Goal: Entertainment & Leisure: Consume media (video, audio)

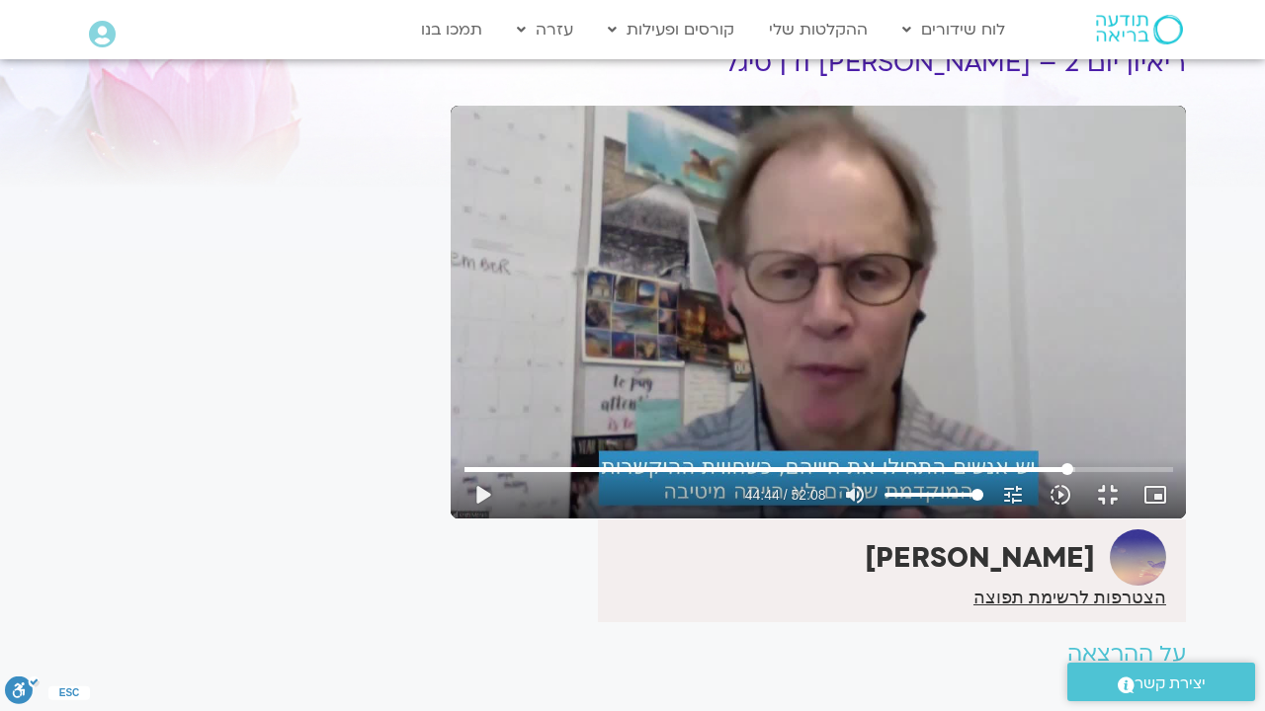
click at [1067, 475] on input "Seek" at bounding box center [818, 469] width 708 height 12
click at [458, 519] on button "play_arrow" at bounding box center [481, 494] width 47 height 47
click at [1032, 475] on input "Seek" at bounding box center [818, 469] width 708 height 12
click at [993, 475] on input "Seek" at bounding box center [818, 469] width 708 height 12
click at [976, 475] on input "Seek" at bounding box center [818, 469] width 708 height 12
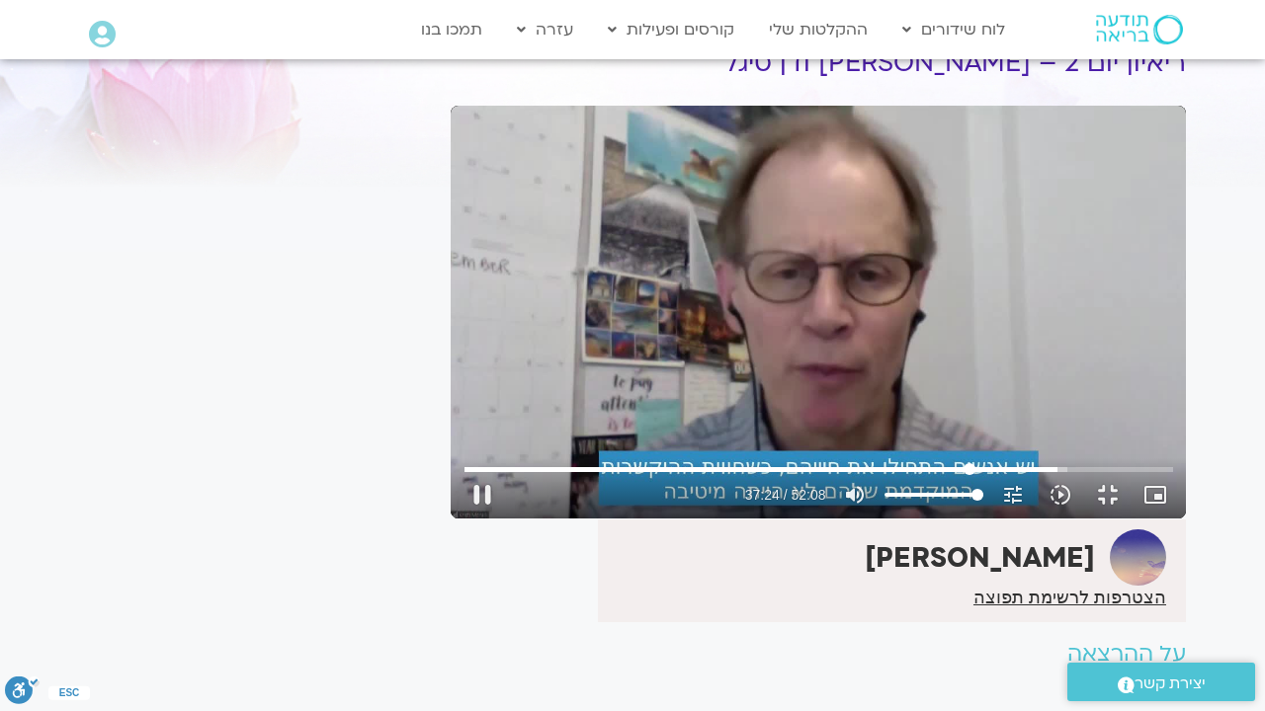
click at [896, 475] on input "Seek" at bounding box center [818, 469] width 708 height 12
click at [458, 519] on button "pause" at bounding box center [481, 494] width 47 height 47
click at [458, 519] on button "play_arrow" at bounding box center [481, 494] width 47 height 47
click at [971, 475] on input "Seek" at bounding box center [818, 469] width 708 height 12
click at [1131, 519] on button "fullscreen_exit" at bounding box center [1107, 494] width 47 height 47
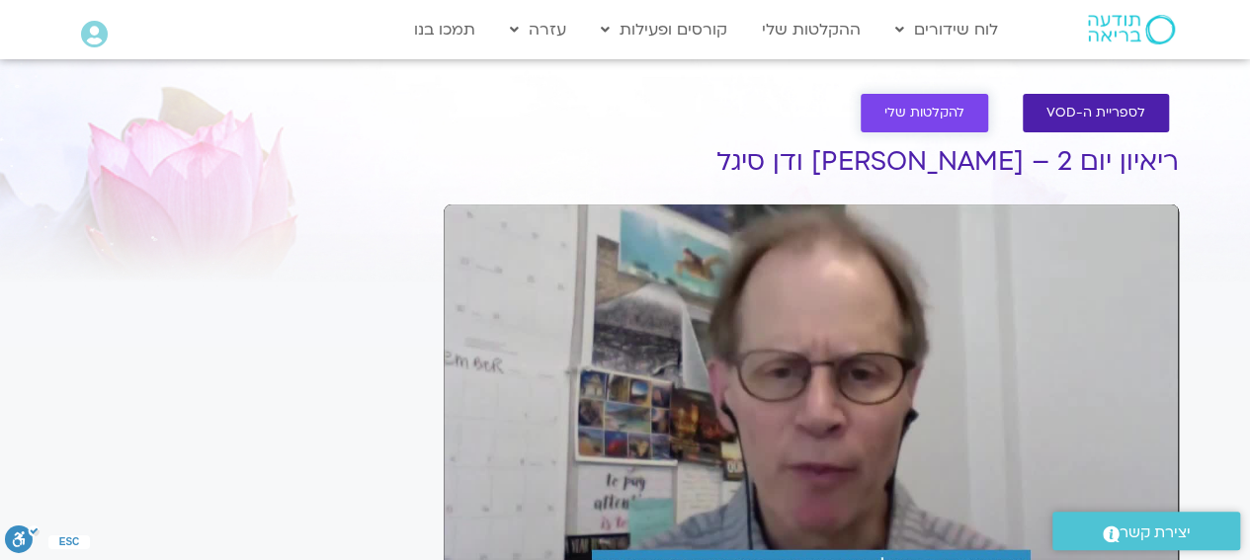
click at [894, 116] on span "להקלטות שלי" at bounding box center [924, 113] width 80 height 15
type input "3128.933333"
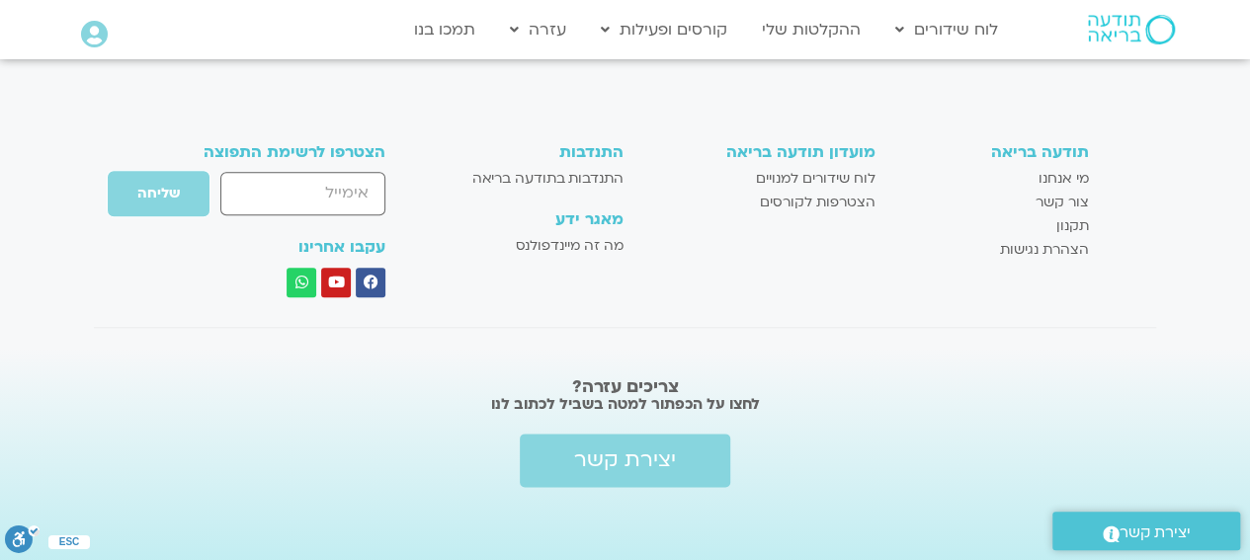
scroll to position [1009, 0]
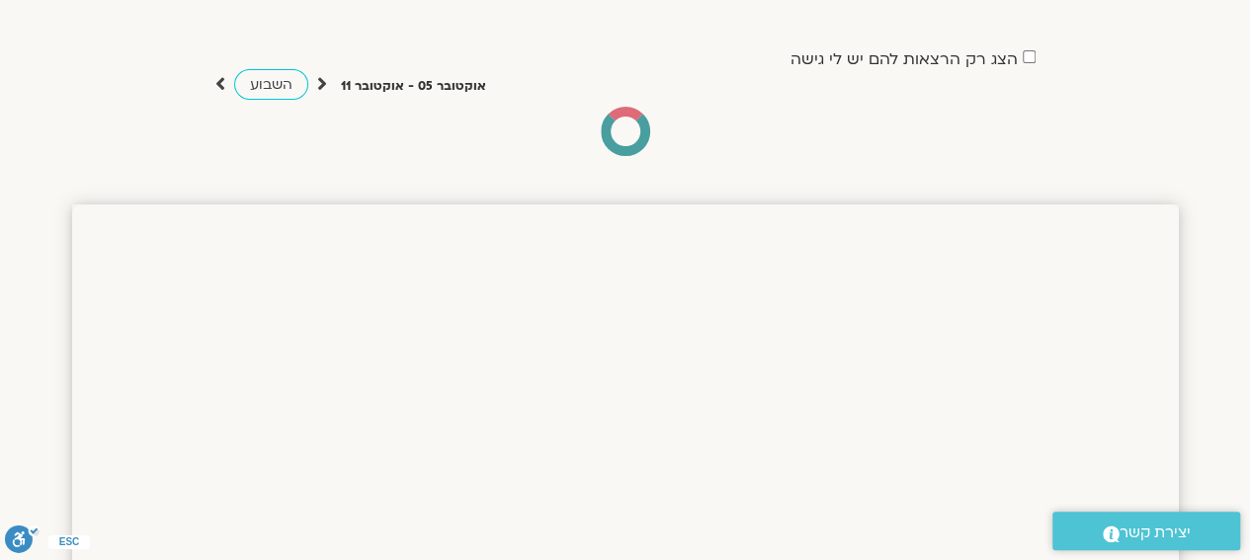
scroll to position [296, 0]
